Goal: Task Accomplishment & Management: Manage account settings

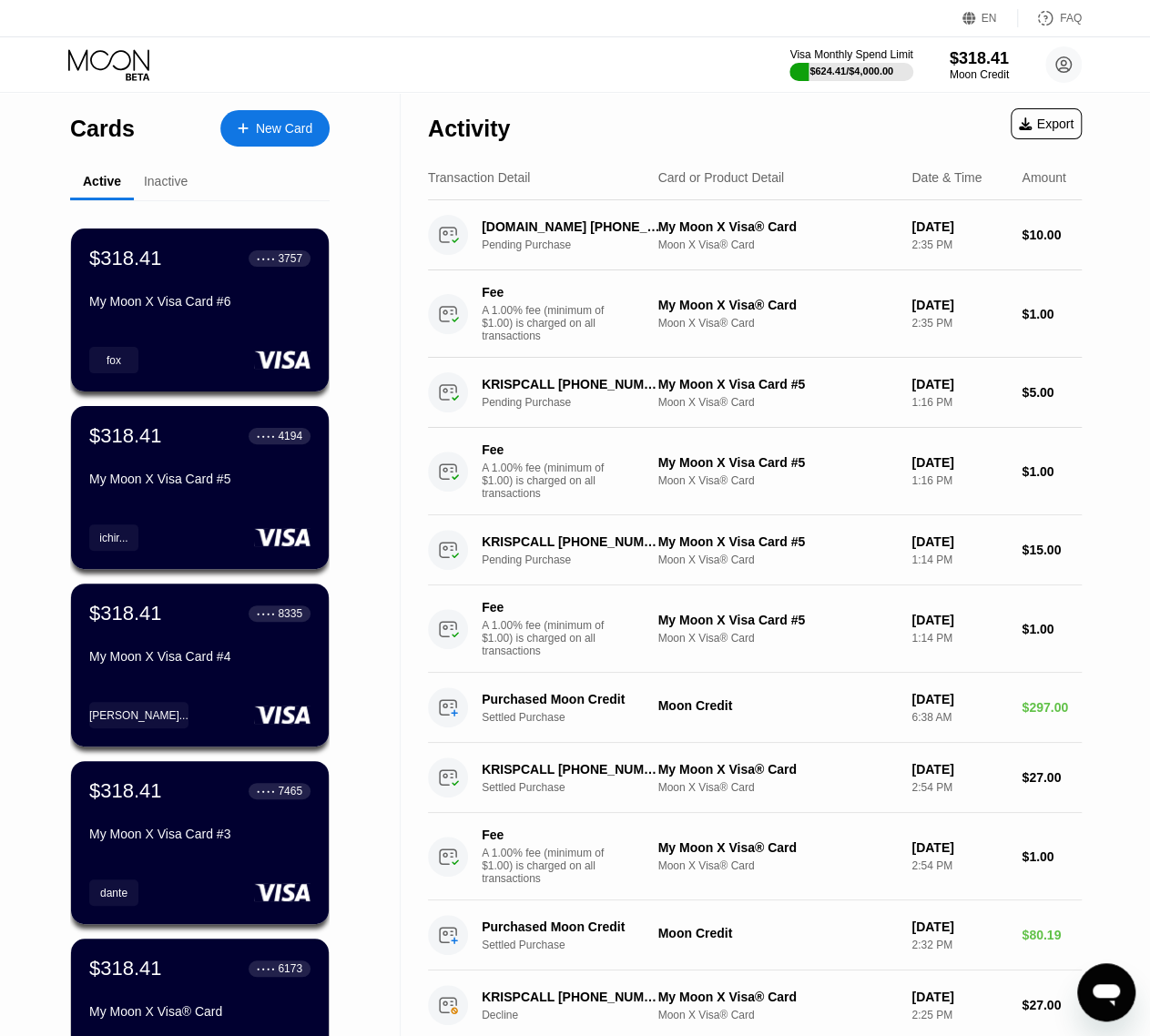
click at [122, 60] on icon at bounding box center [111, 65] width 85 height 32
click at [115, 58] on icon at bounding box center [111, 65] width 85 height 32
click at [265, 136] on div "New Card" at bounding box center [284, 129] width 56 height 15
